Goal: Information Seeking & Learning: Learn about a topic

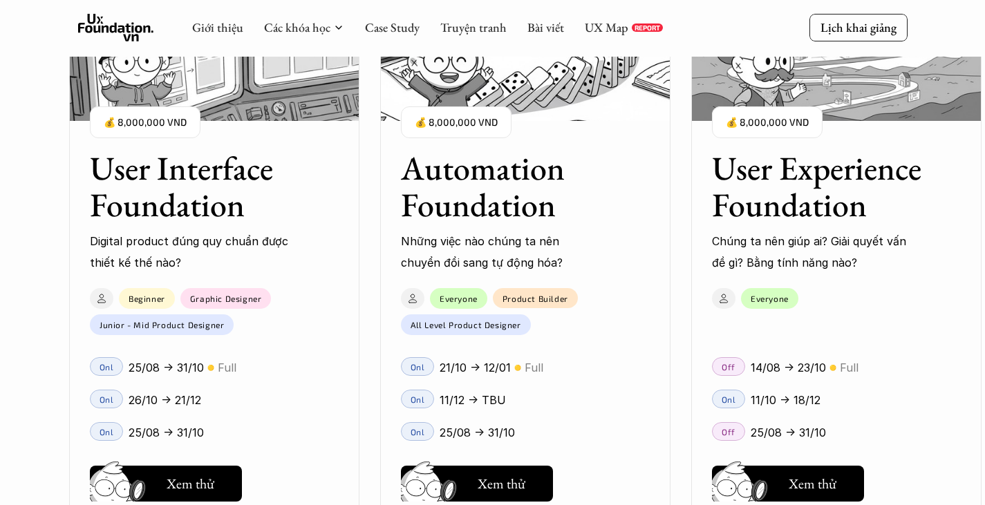
scroll to position [1255, 0]
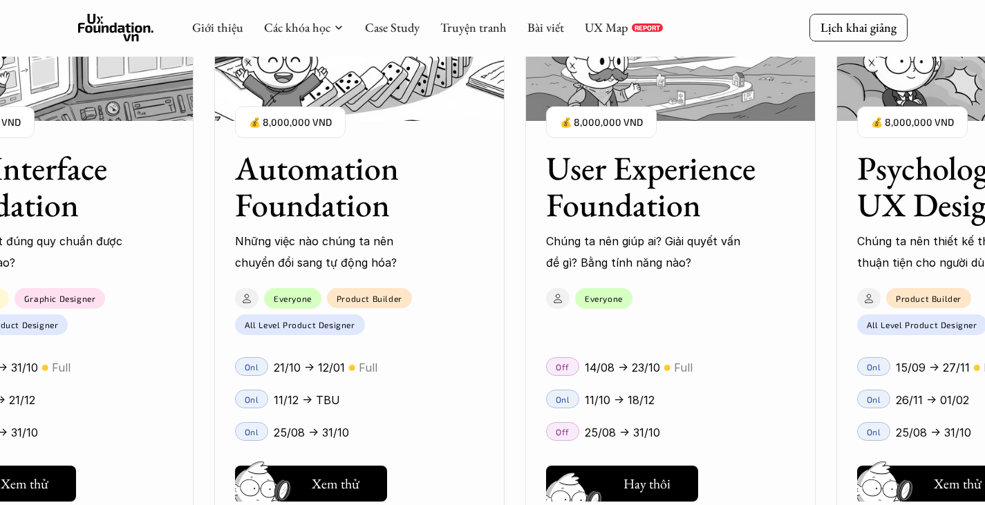
click at [650, 472] on button "Hay thôi Xem thử" at bounding box center [622, 484] width 152 height 36
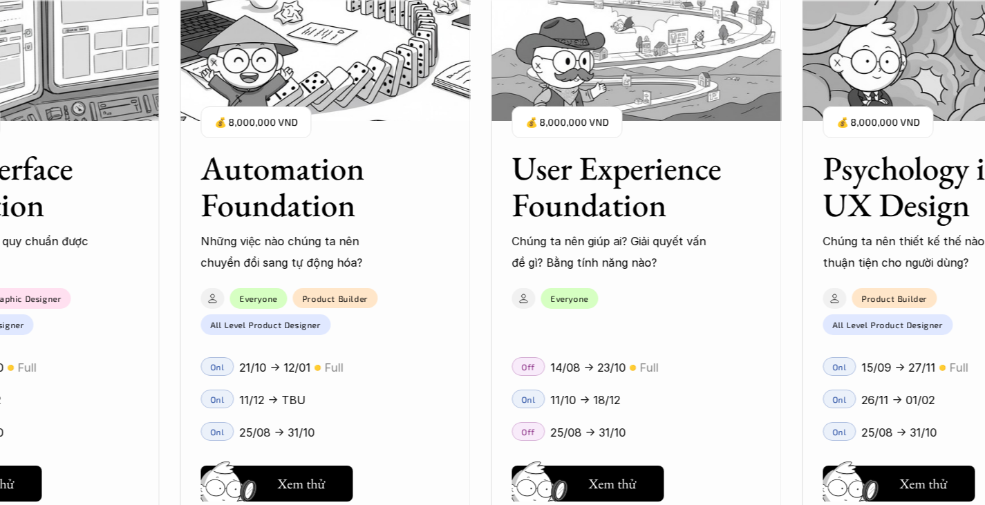
scroll to position [1509, 0]
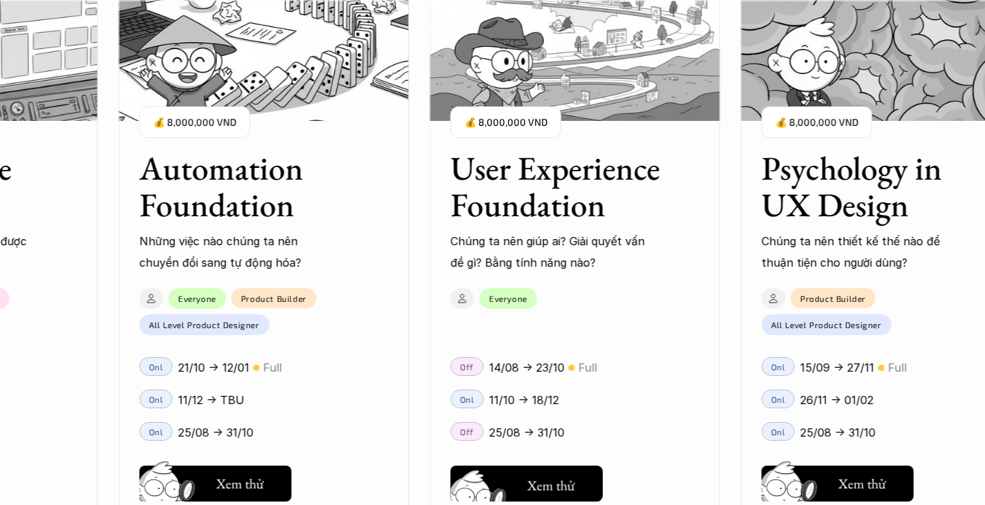
click at [572, 474] on h5 "Hay thôi" at bounding box center [551, 482] width 47 height 19
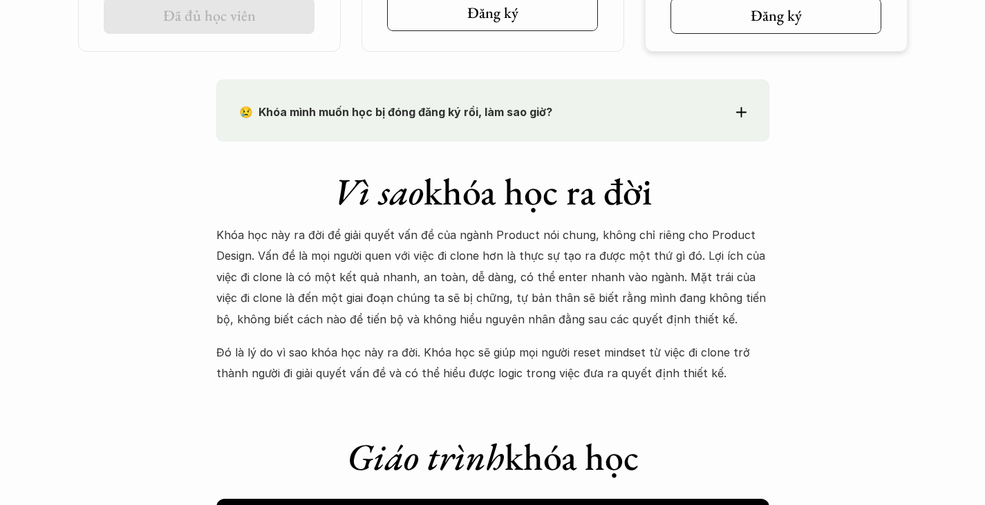
scroll to position [1151, 0]
click at [741, 110] on use at bounding box center [741, 111] width 10 height 10
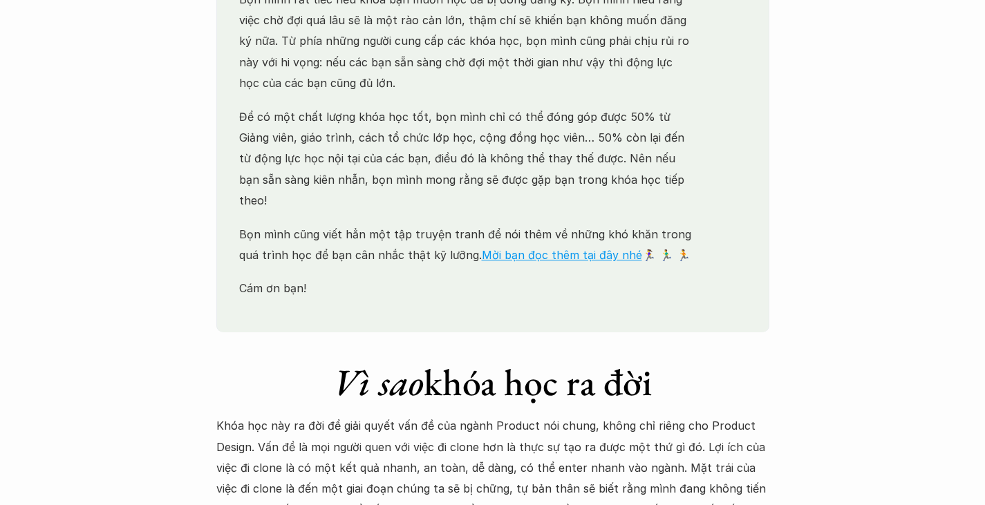
scroll to position [1376, 0]
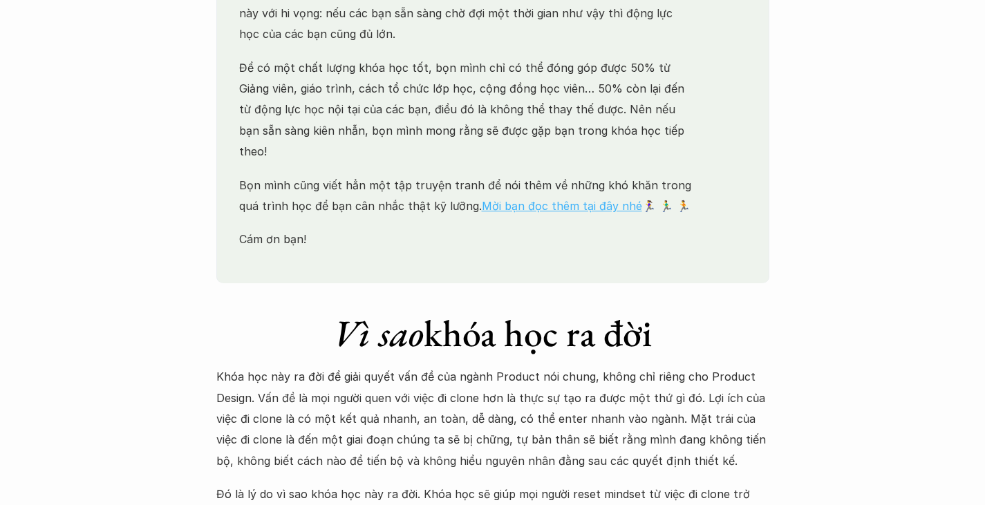
click at [576, 199] on link "Mời bạn đọc thêm tại đây nhé" at bounding box center [562, 206] width 160 height 14
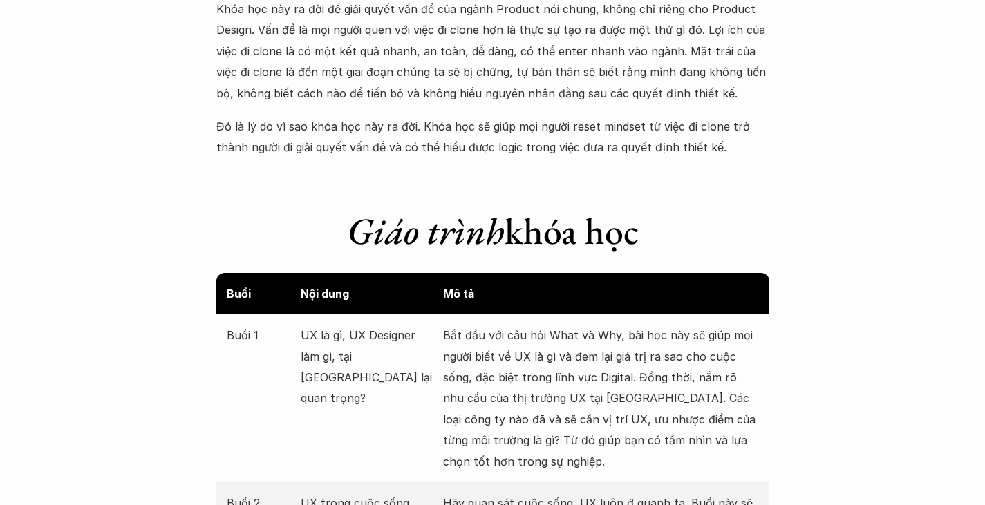
click at [321, 328] on p "UX là gì, UX Designer làm gì, tại sao UX lại quan trọng?" at bounding box center [368, 367] width 135 height 84
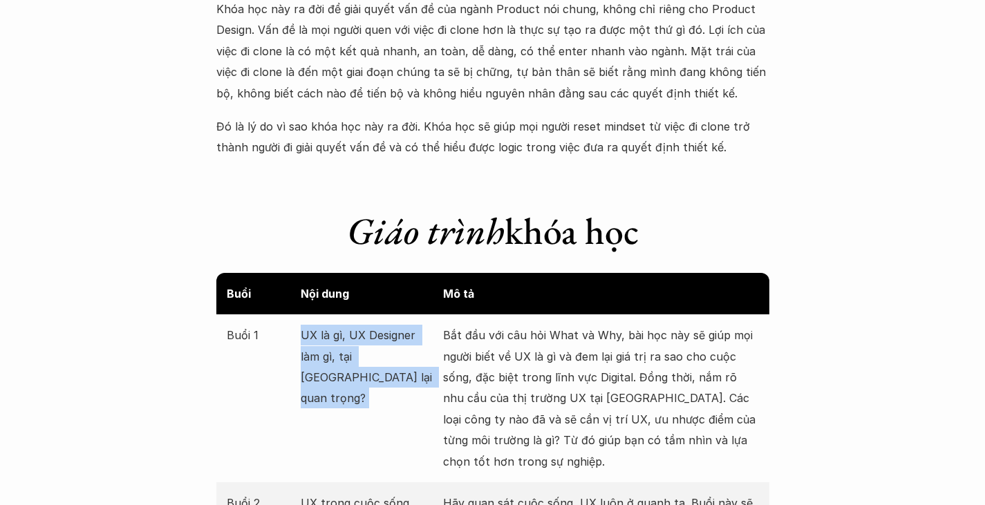
click at [321, 328] on p "UX là gì, UX Designer làm gì, tại sao UX lại quan trọng?" at bounding box center [368, 367] width 135 height 84
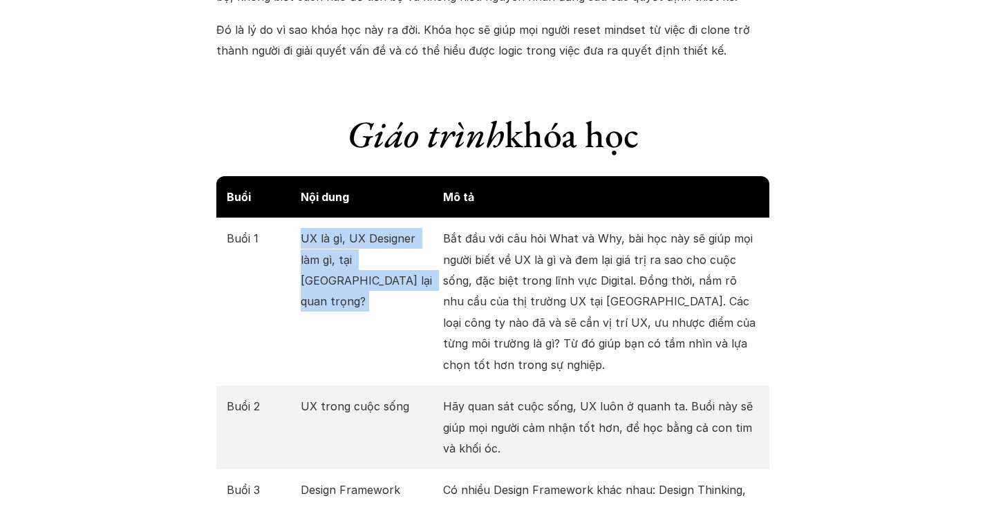
click at [346, 297] on div "Buổi 1 UX là gì, UX Designer làm gì, tại sao UX lại quan trọng? Bắt đầu với câu…" at bounding box center [492, 302] width 553 height 168
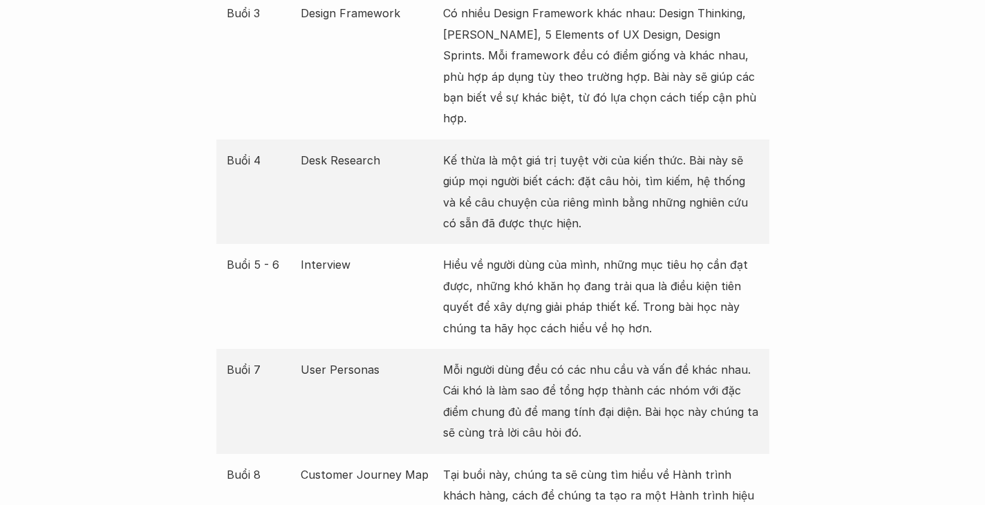
scroll to position [1950, 0]
click at [362, 359] on p "User Personas" at bounding box center [368, 369] width 135 height 21
click at [476, 359] on p "Mỗi người dùng đều có các nhu cầu và vấn đề khác nhau. Cái khó là làm sao để tổ…" at bounding box center [601, 401] width 316 height 84
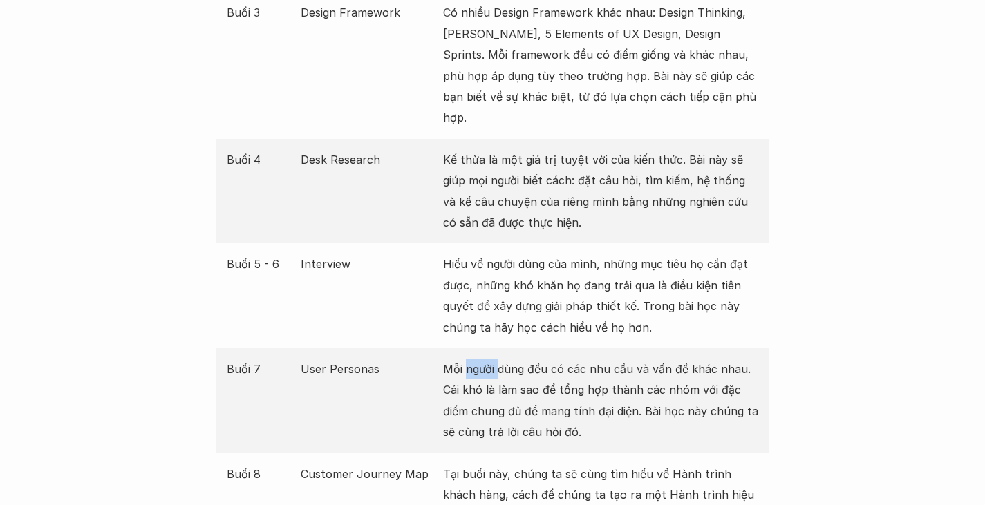
click at [476, 359] on p "Mỗi người dùng đều có các nhu cầu và vấn đề khác nhau. Cái khó là làm sao để tổ…" at bounding box center [601, 401] width 316 height 84
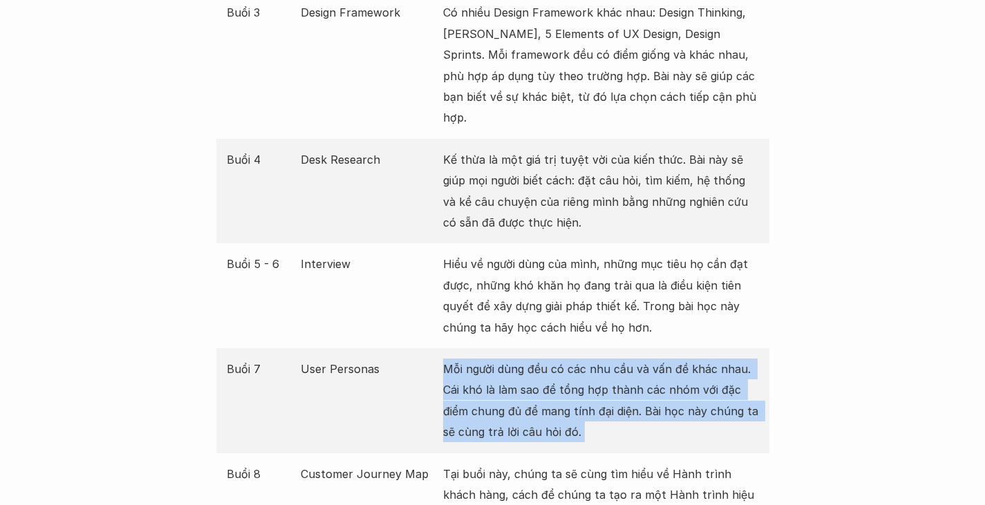
click at [476, 359] on p "Mỗi người dùng đều có các nhu cầu và vấn đề khác nhau. Cái khó là làm sao để tổ…" at bounding box center [601, 401] width 316 height 84
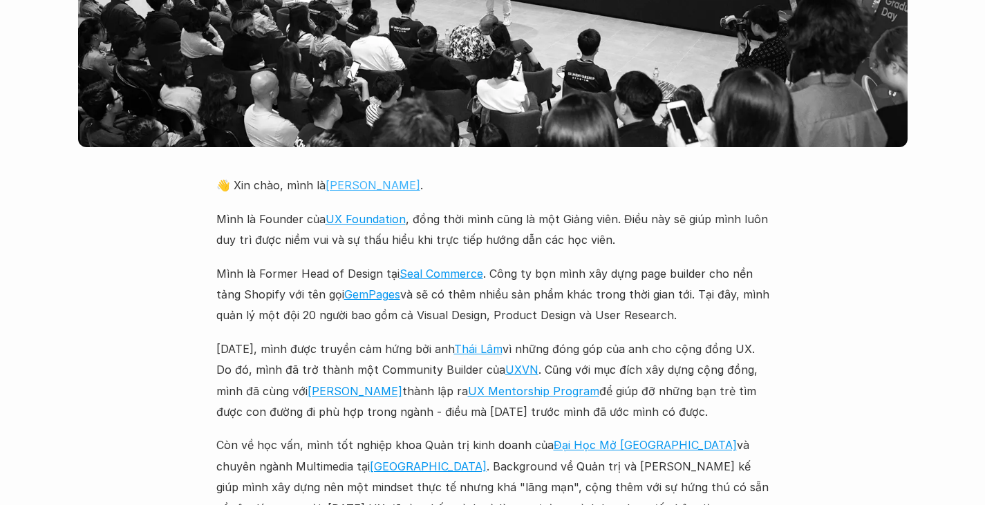
scroll to position [3133, 0]
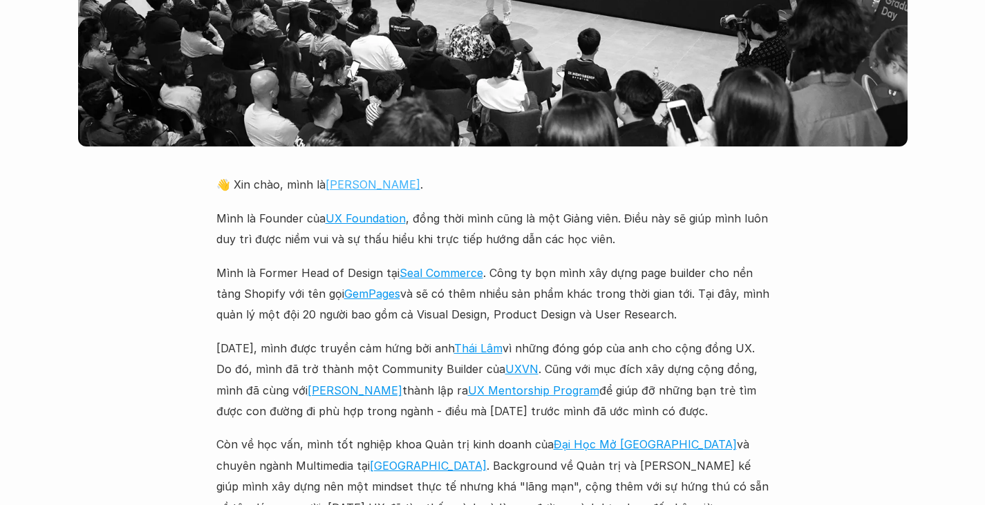
click at [345, 178] on link "Chung" at bounding box center [373, 185] width 95 height 14
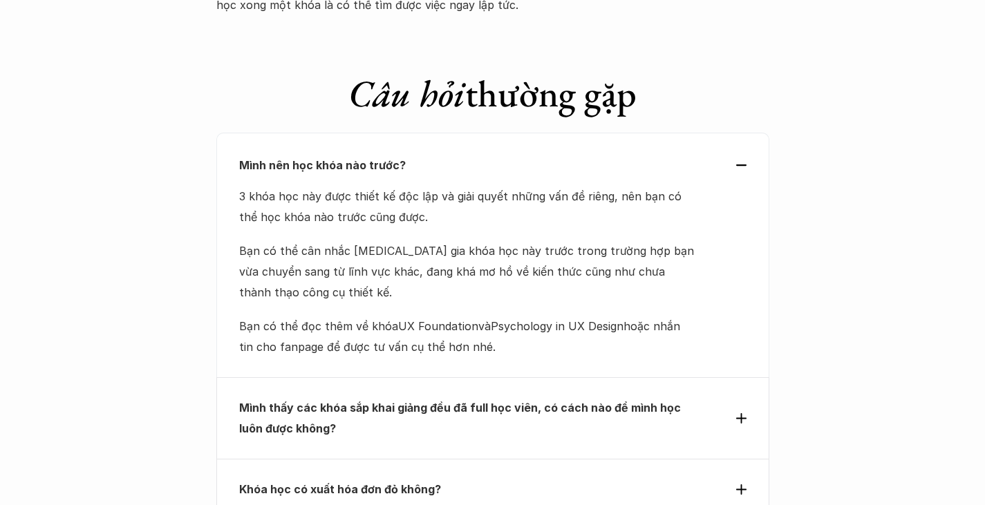
scroll to position [5869, 0]
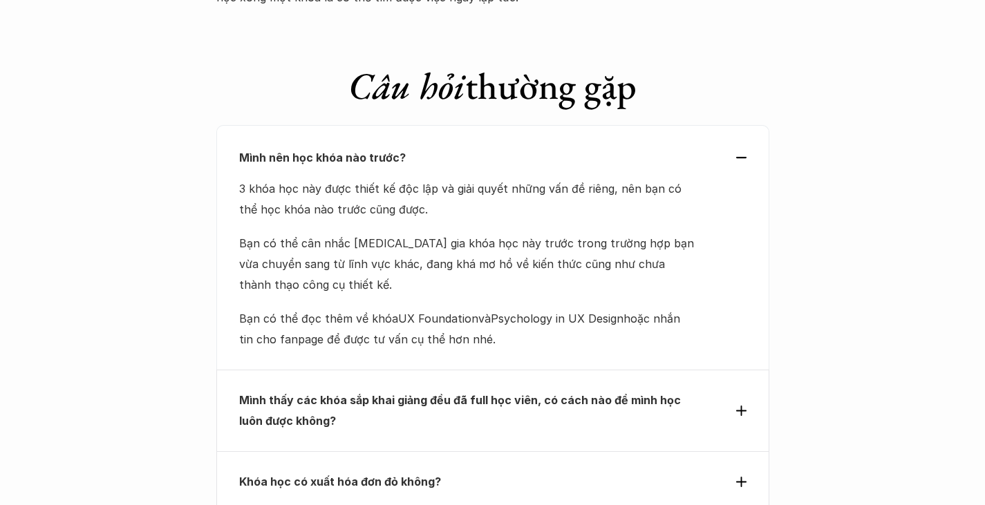
click at [743, 147] on div "Mình nên học khóa nào trước?" at bounding box center [492, 157] width 507 height 21
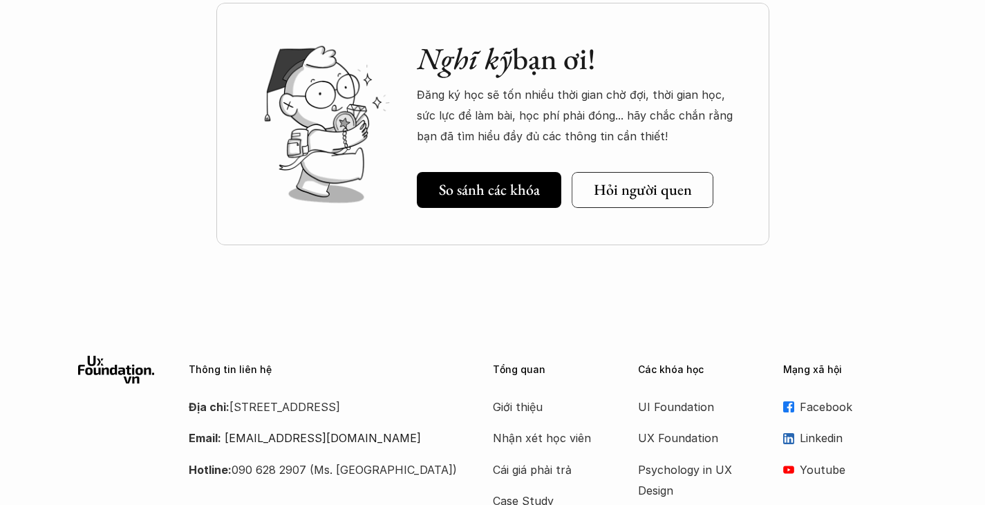
scroll to position [6409, 0]
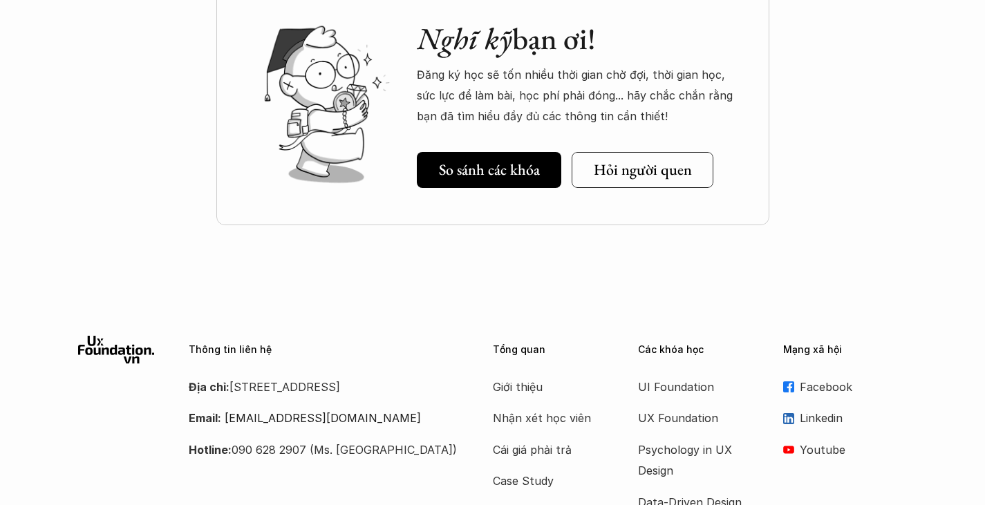
click at [437, 253] on div at bounding box center [492, 270] width 985 height 35
click at [528, 408] on p "Nhận xét học viên" at bounding box center [548, 418] width 111 height 21
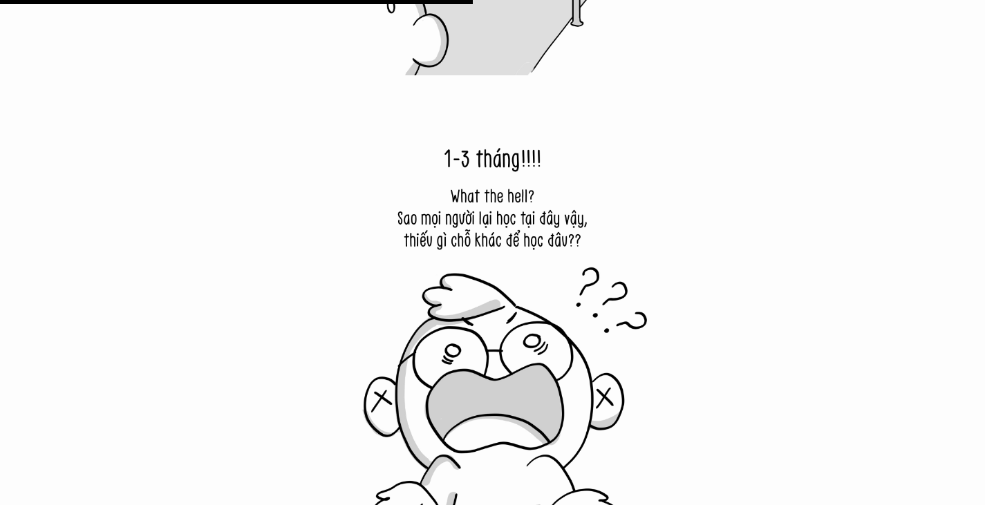
scroll to position [7324, 0]
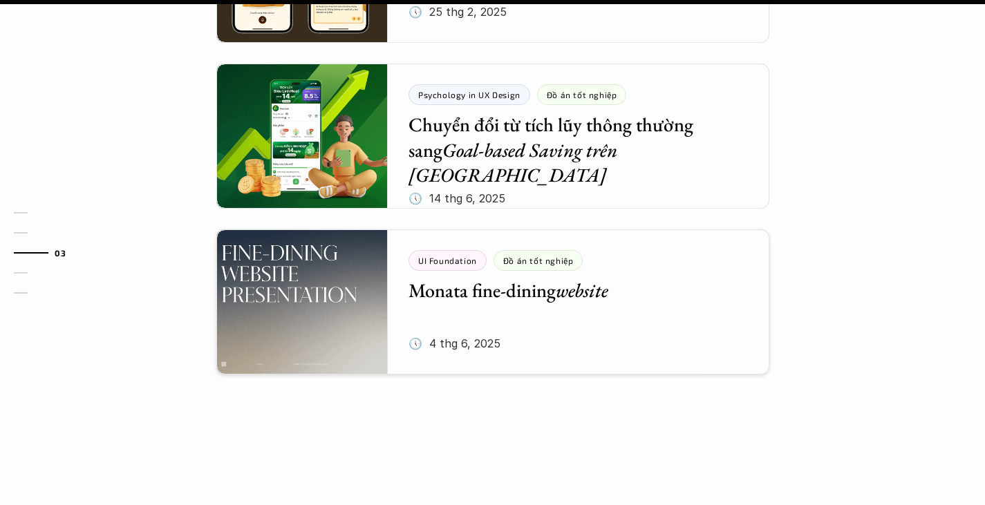
scroll to position [1405, 0]
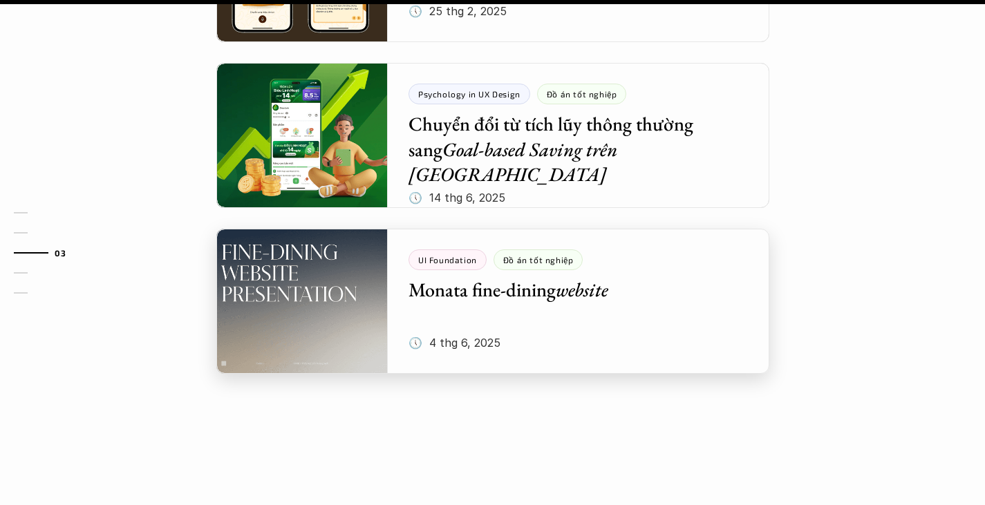
click at [619, 252] on div at bounding box center [492, 301] width 553 height 145
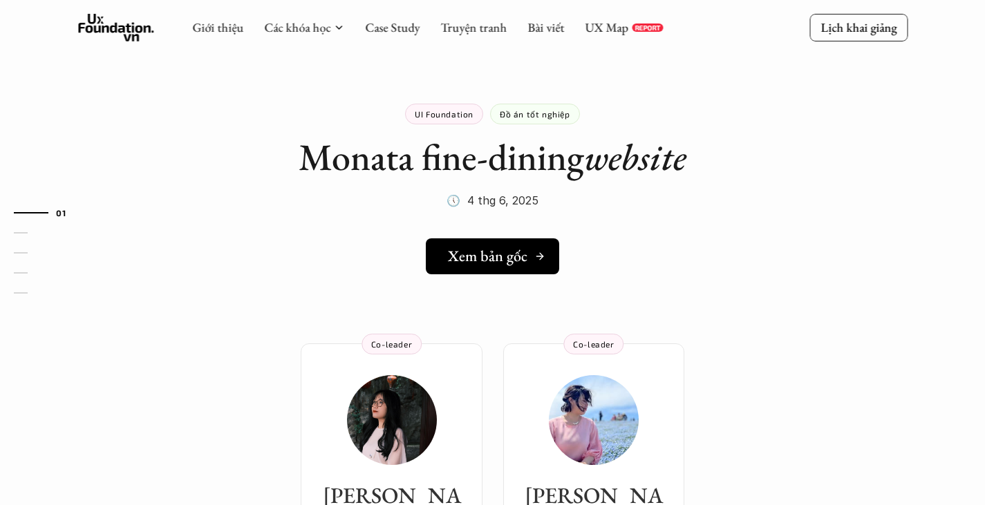
click at [523, 258] on h5 "Xem bản gốc" at bounding box center [487, 256] width 79 height 18
